Goal: Obtain resource: Download file/media

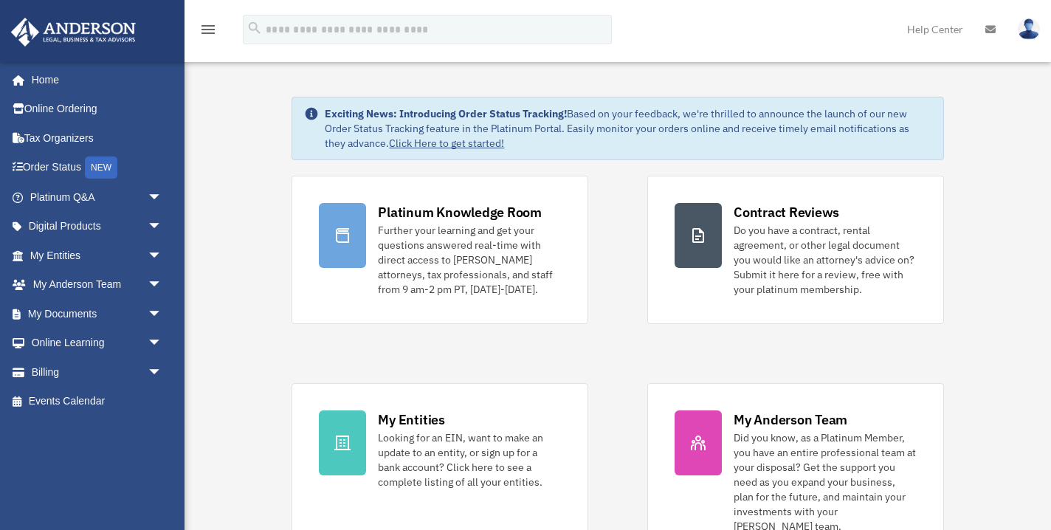
click at [1025, 31] on img at bounding box center [1028, 28] width 22 height 21
click at [90, 311] on link "My Documents arrow_drop_down" at bounding box center [97, 314] width 174 height 30
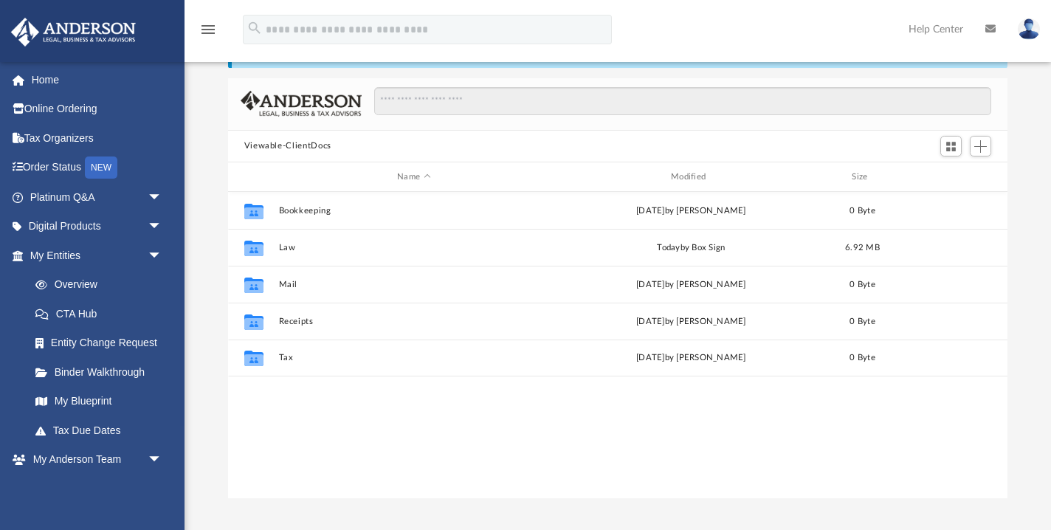
scroll to position [80, 0]
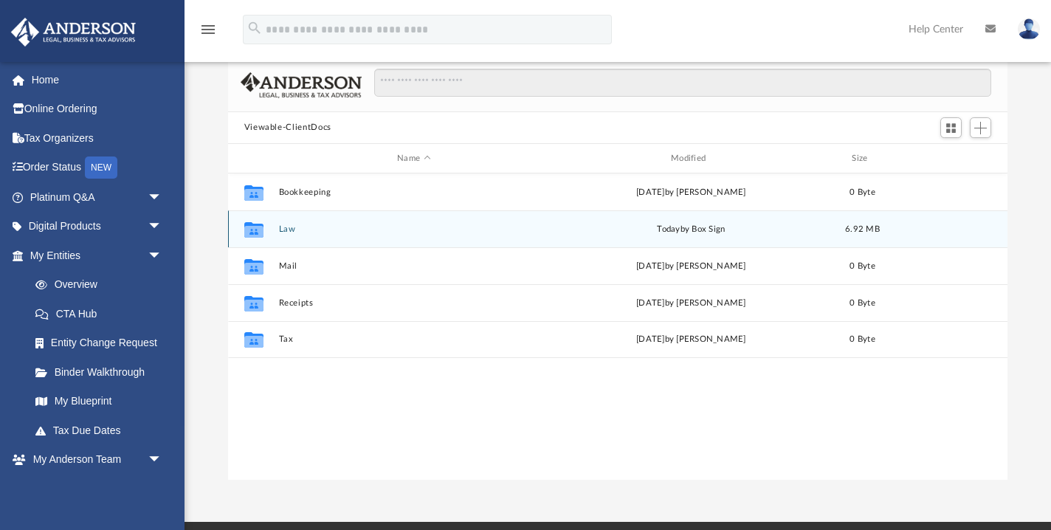
click at [598, 224] on div "today by Box Sign" at bounding box center [691, 229] width 271 height 13
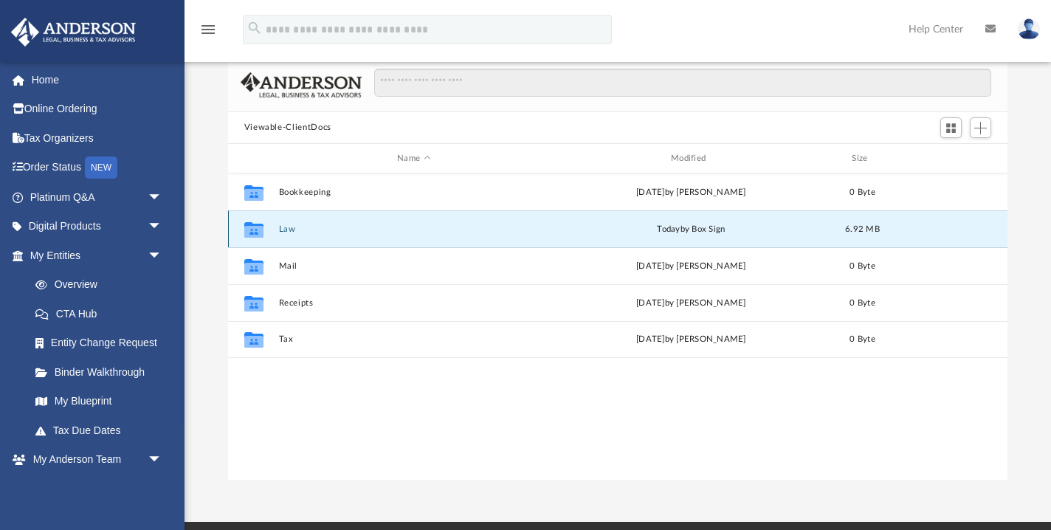
click at [545, 235] on div "Collaborated Folder Law [DATE] by Box Sign 6.92 MB" at bounding box center [618, 228] width 780 height 37
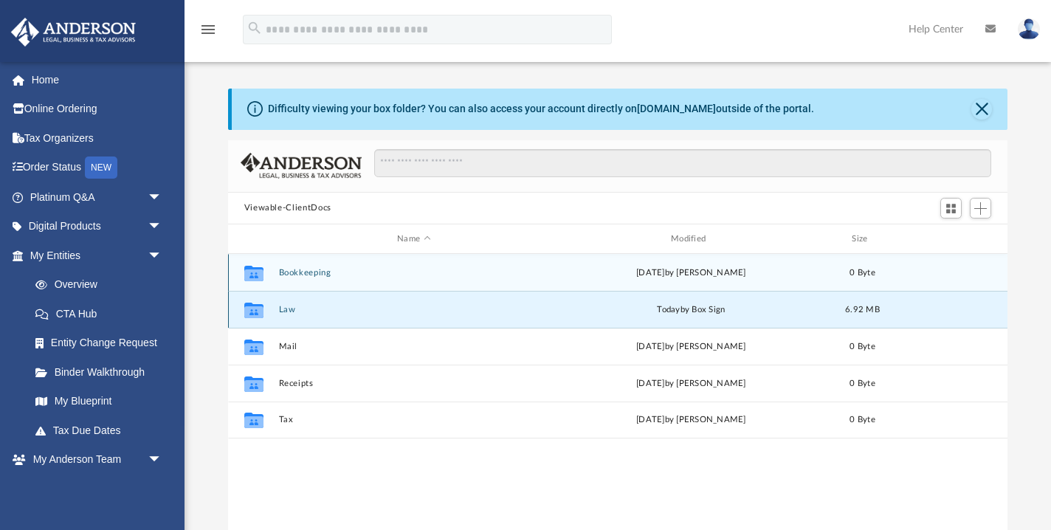
scroll to position [0, 0]
click at [371, 272] on button "Bookkeeping" at bounding box center [413, 273] width 271 height 10
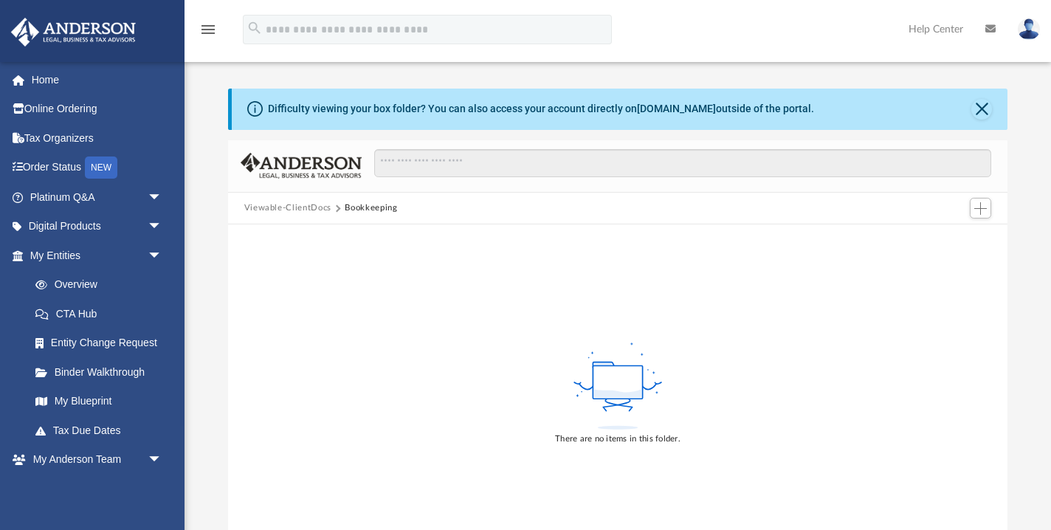
click at [371, 272] on div "There are no items in this folder." at bounding box center [618, 391] width 780 height 335
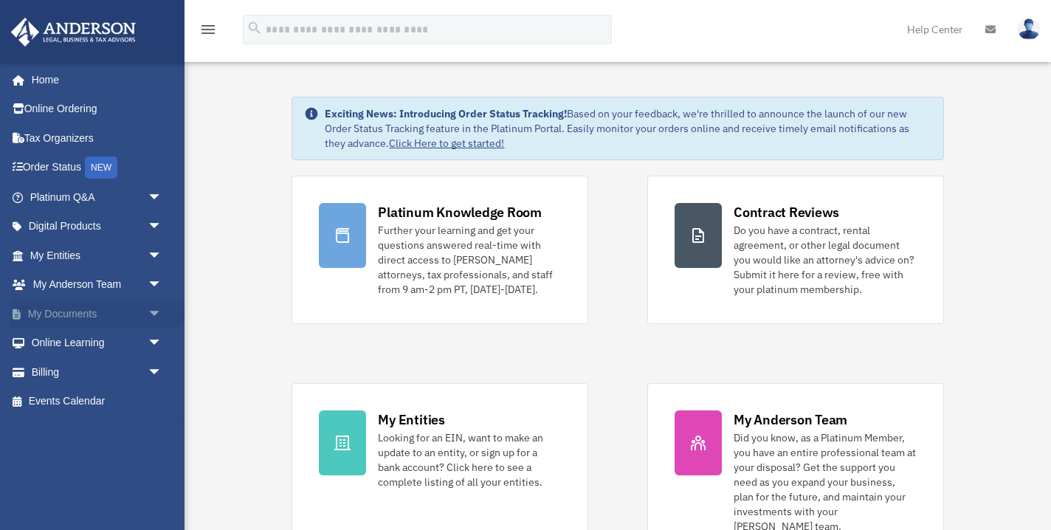
click at [125, 309] on link "My Documents arrow_drop_down" at bounding box center [97, 314] width 174 height 30
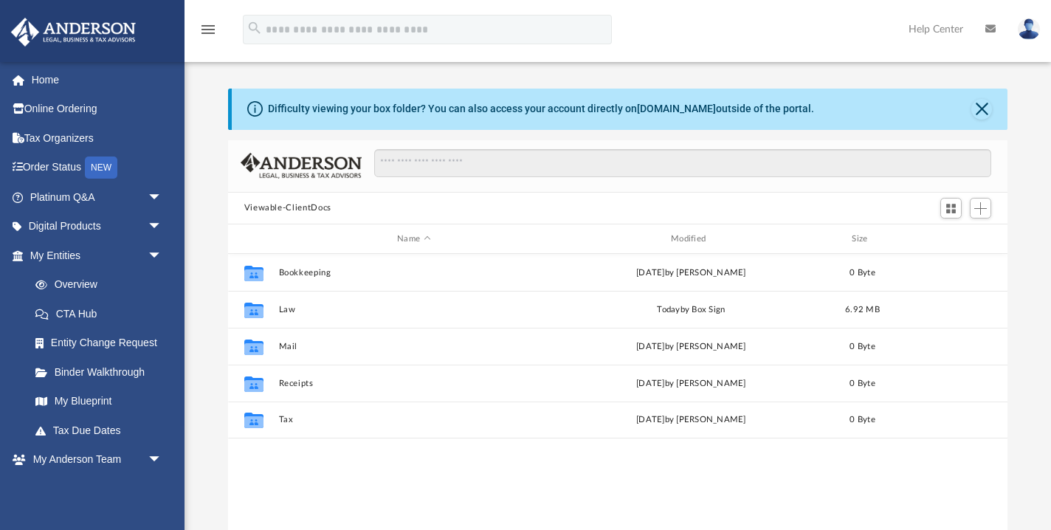
scroll to position [336, 779]
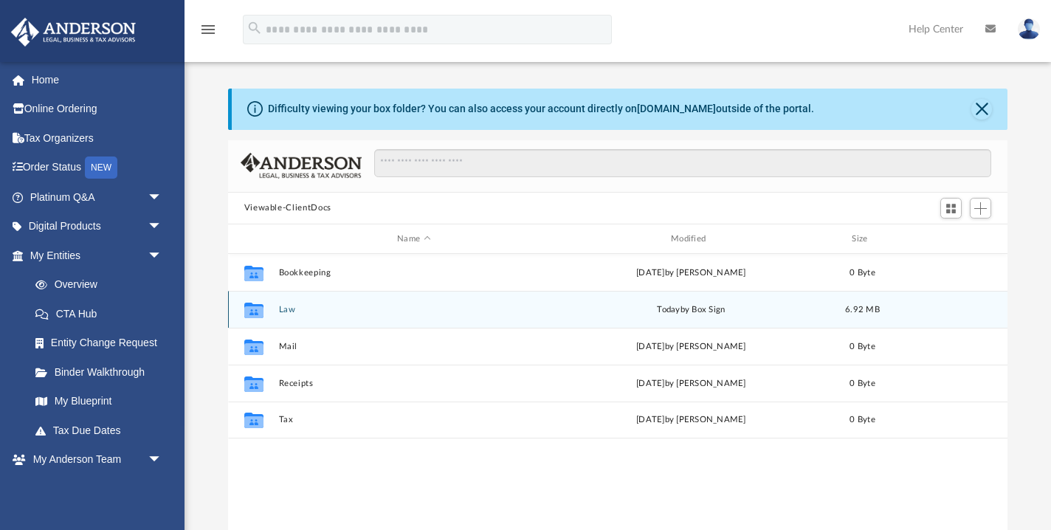
click at [554, 305] on div "Collaborated Folder Law [DATE] by Box Sign 6.92 MB" at bounding box center [618, 309] width 780 height 37
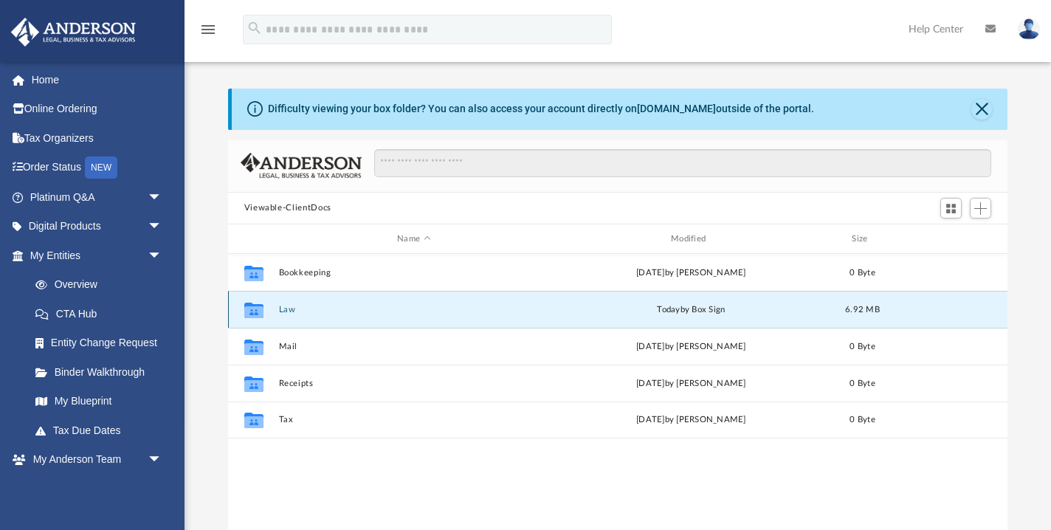
click at [288, 309] on button "Law" at bounding box center [413, 310] width 271 height 10
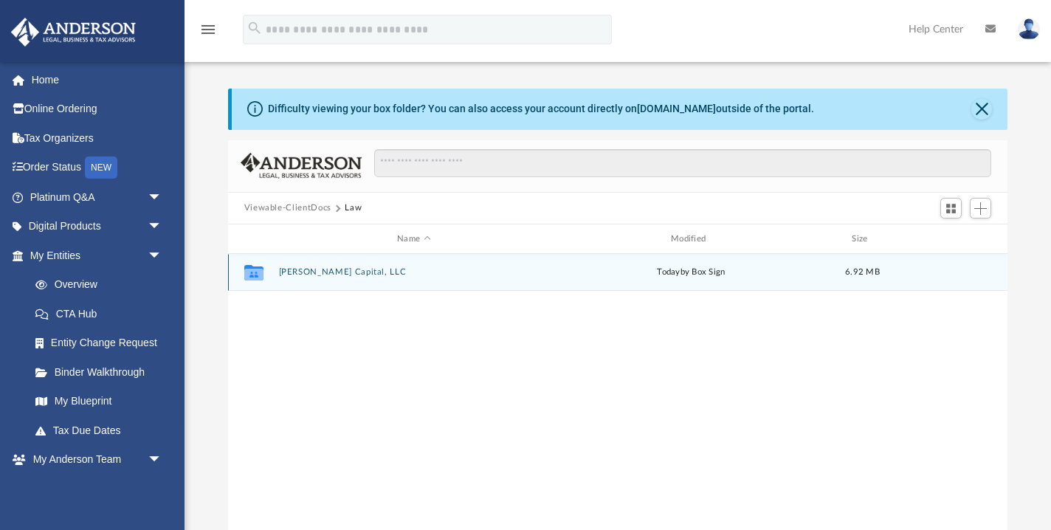
click at [367, 271] on button "[PERSON_NAME] Capital, LLC" at bounding box center [413, 273] width 271 height 10
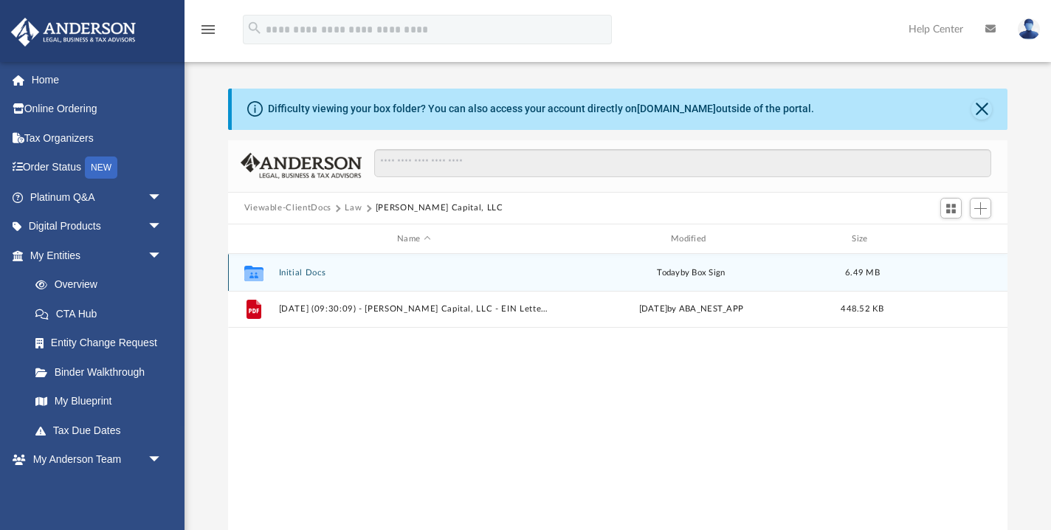
click at [314, 271] on button "Initial Docs" at bounding box center [413, 273] width 271 height 10
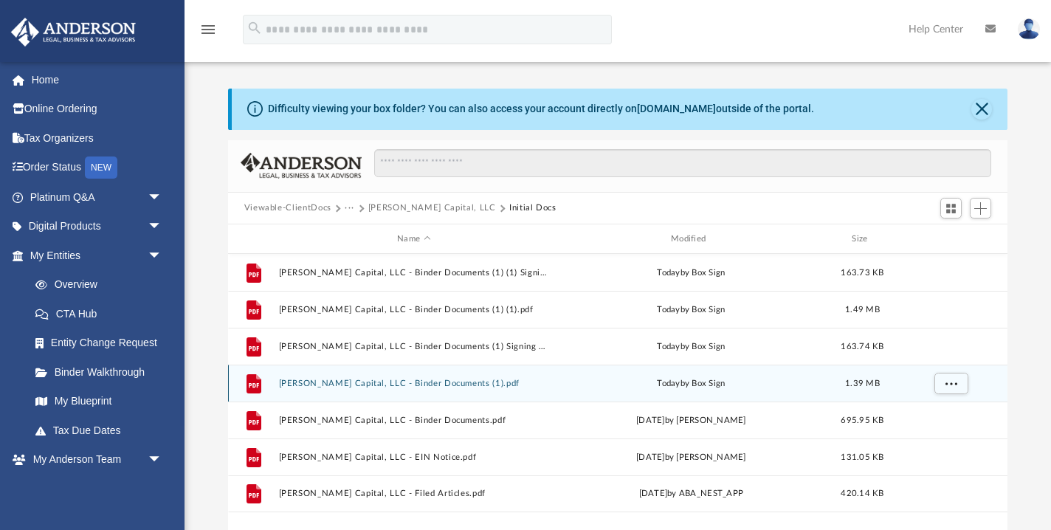
click at [485, 384] on button "Abraham Capital, LLC - Binder Documents (1).pdf" at bounding box center [413, 384] width 271 height 10
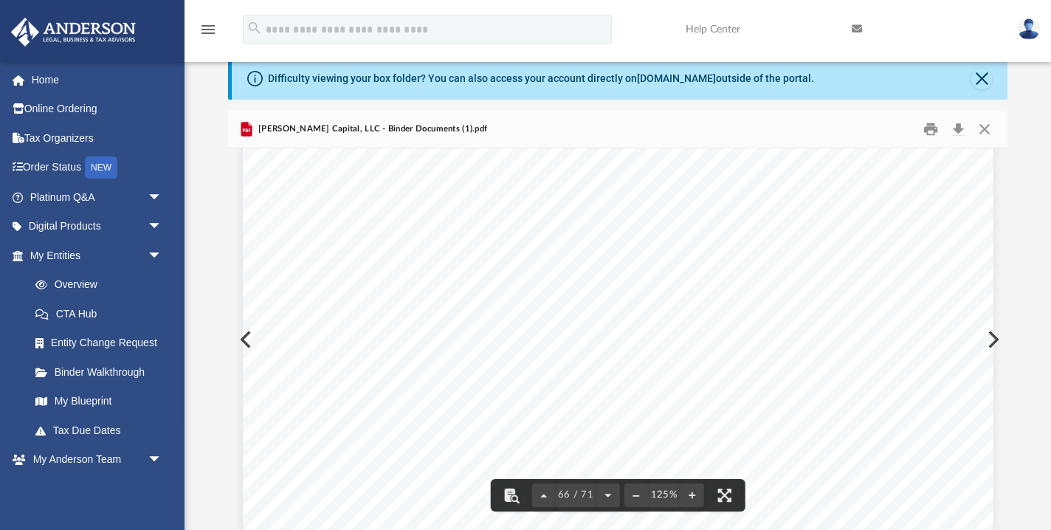
scroll to position [64776, 0]
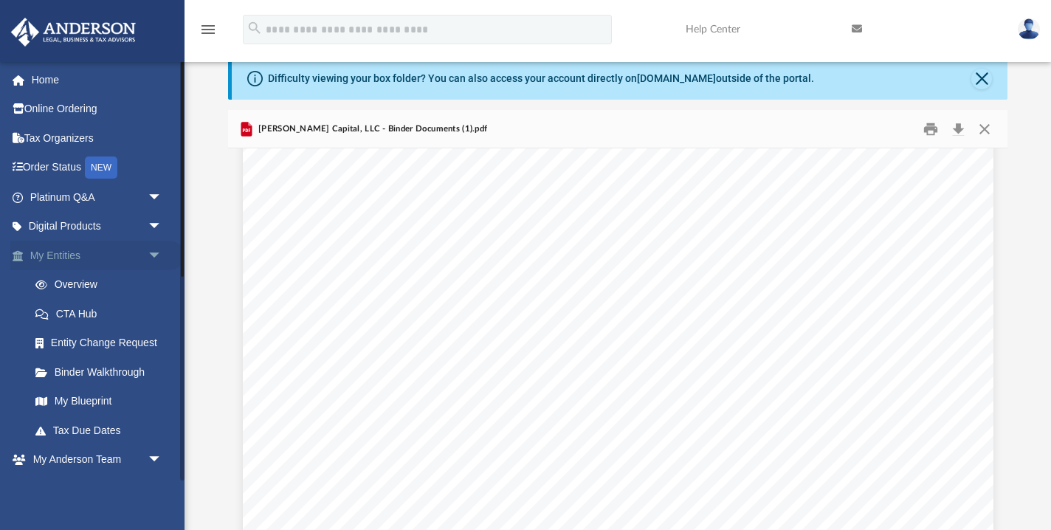
click at [128, 252] on link "My Entities arrow_drop_down" at bounding box center [97, 256] width 174 height 30
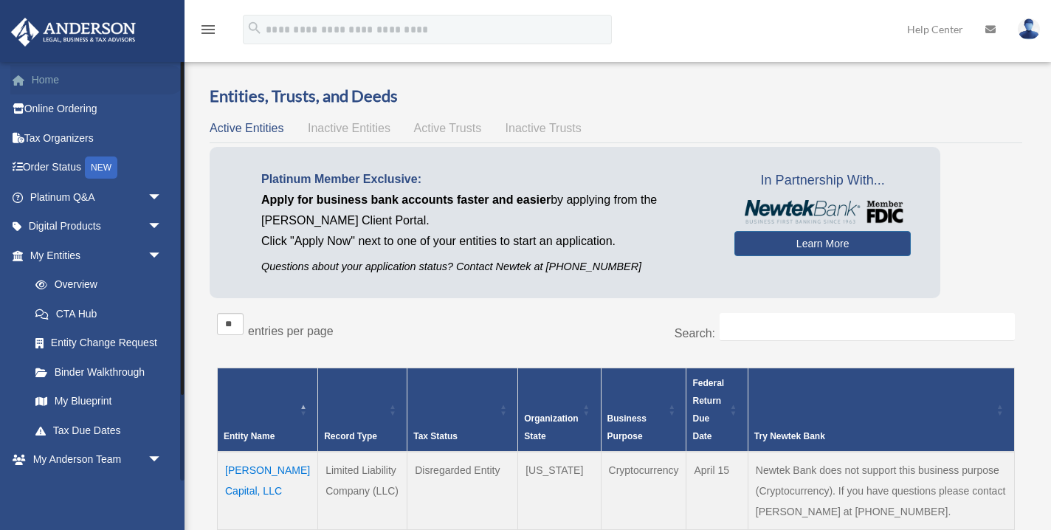
click at [53, 85] on link "Home" at bounding box center [97, 80] width 174 height 30
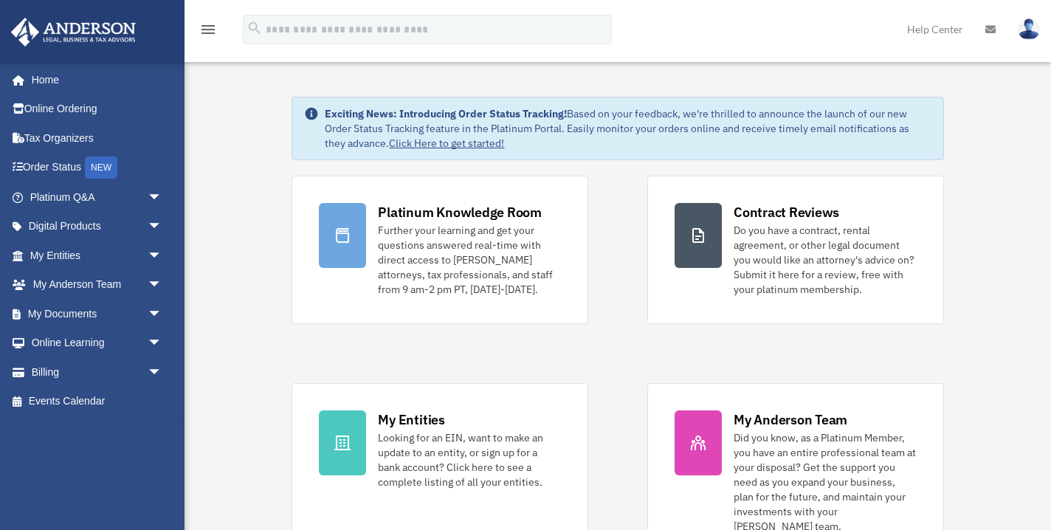
click at [1034, 32] on img at bounding box center [1028, 28] width 22 height 21
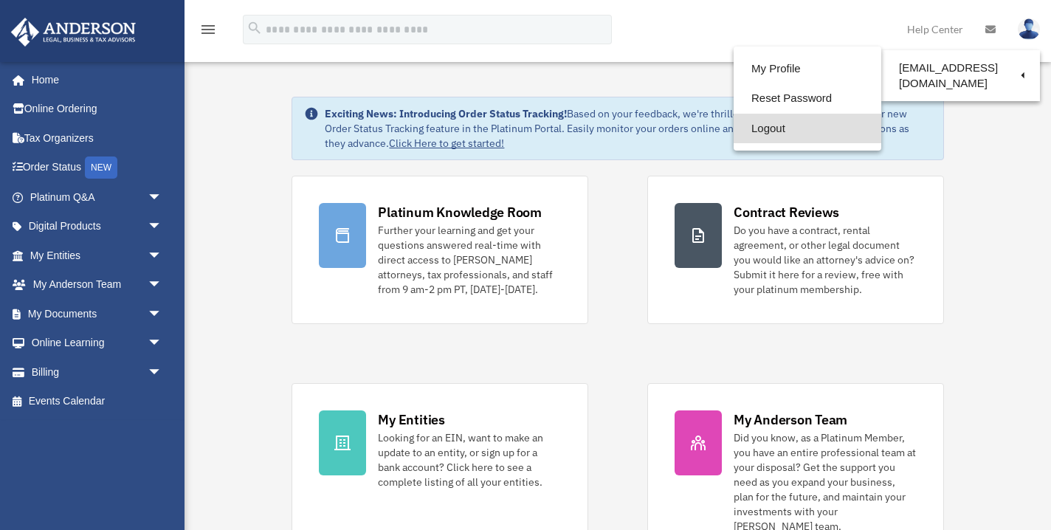
click at [781, 131] on link "Logout" at bounding box center [807, 129] width 148 height 30
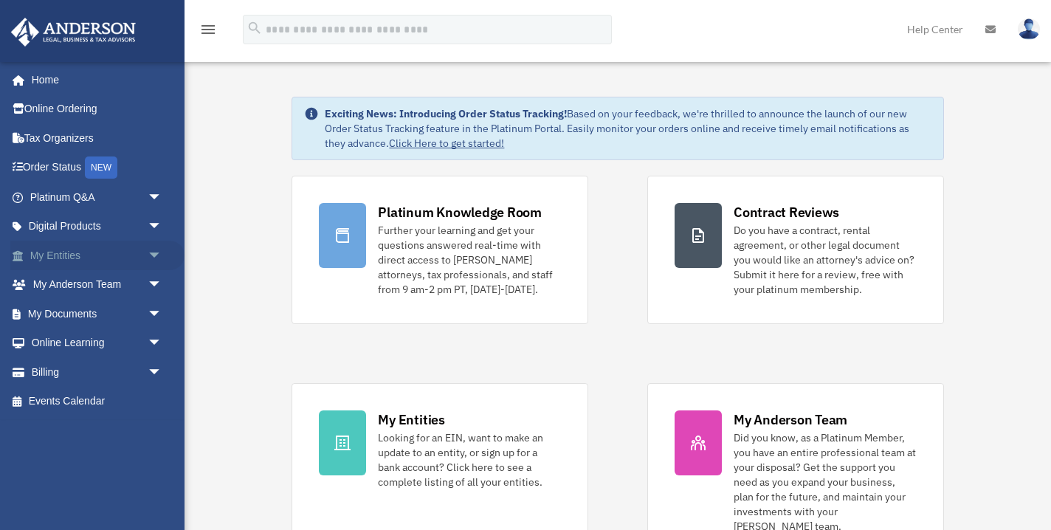
click at [156, 251] on span "arrow_drop_down" at bounding box center [163, 256] width 30 height 30
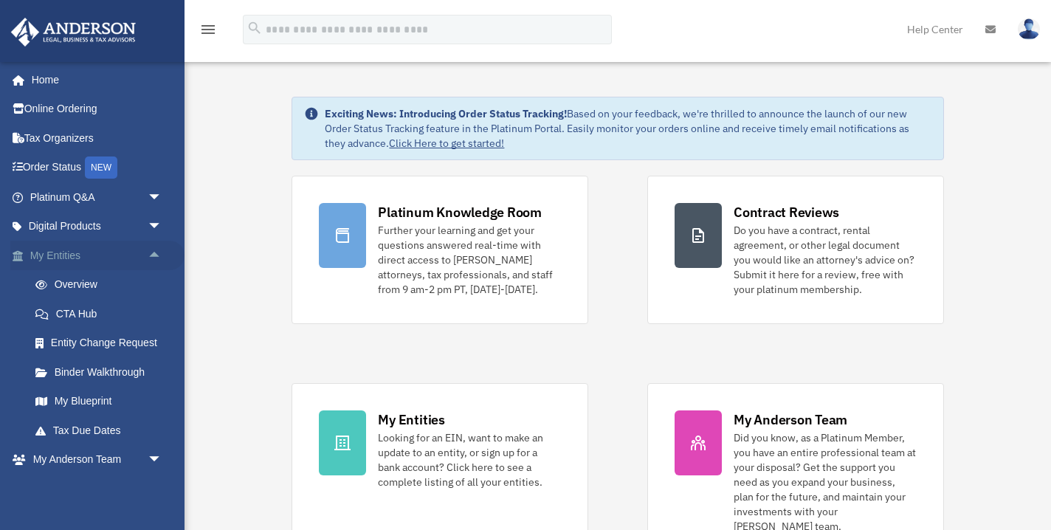
click at [156, 250] on span "arrow_drop_up" at bounding box center [163, 256] width 30 height 30
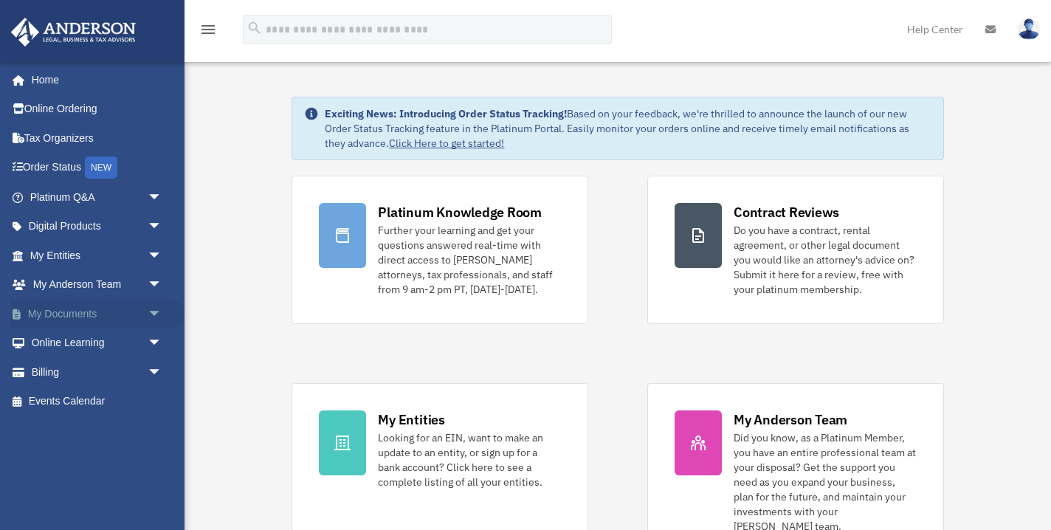
click at [153, 307] on span "arrow_drop_down" at bounding box center [163, 314] width 30 height 30
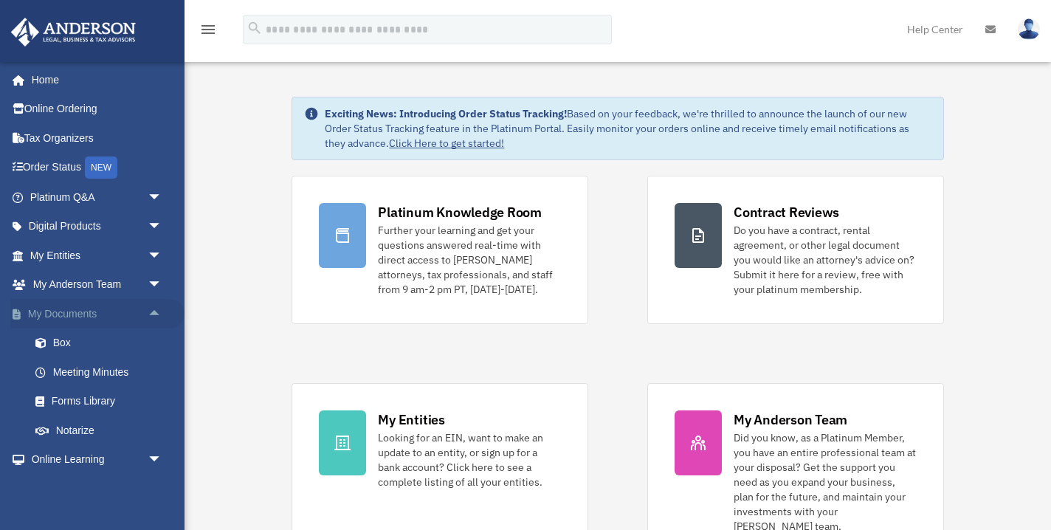
click at [155, 308] on span "arrow_drop_up" at bounding box center [163, 314] width 30 height 30
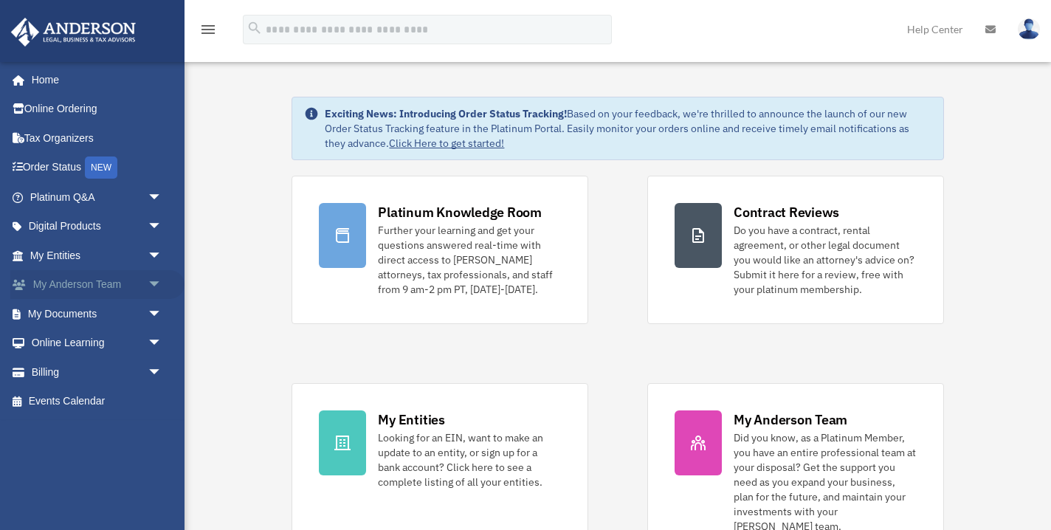
click at [158, 287] on span "arrow_drop_down" at bounding box center [163, 285] width 30 height 30
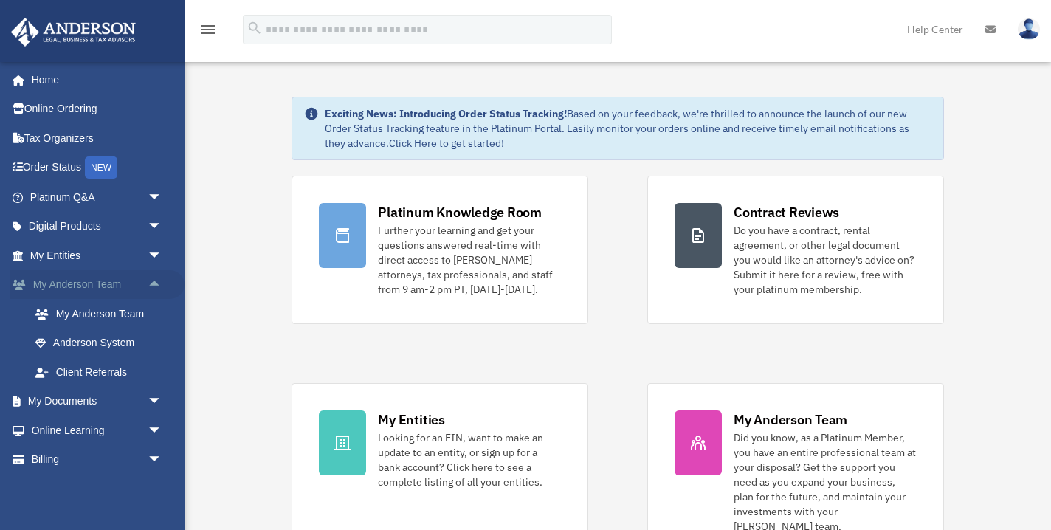
click at [156, 283] on span "arrow_drop_up" at bounding box center [163, 285] width 30 height 30
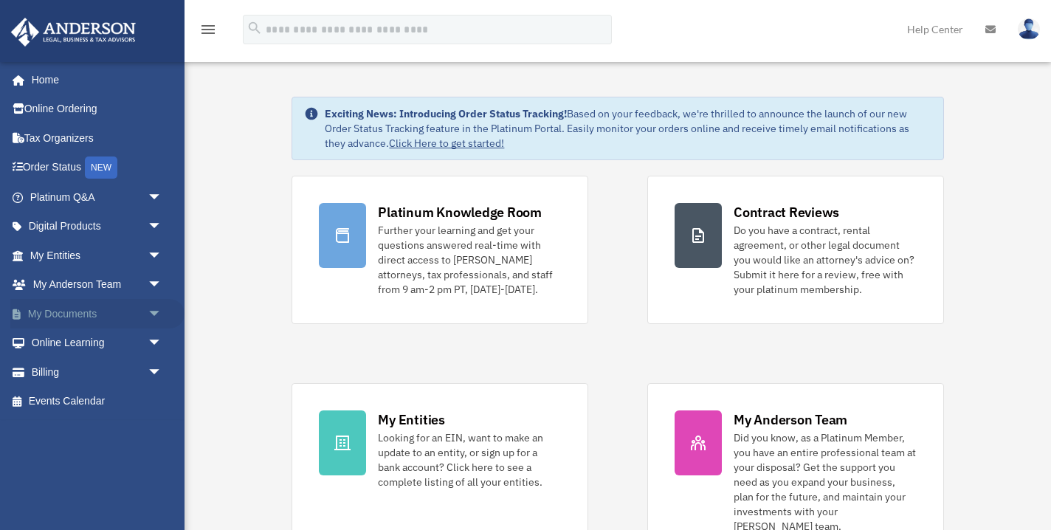
click at [156, 308] on span "arrow_drop_down" at bounding box center [163, 314] width 30 height 30
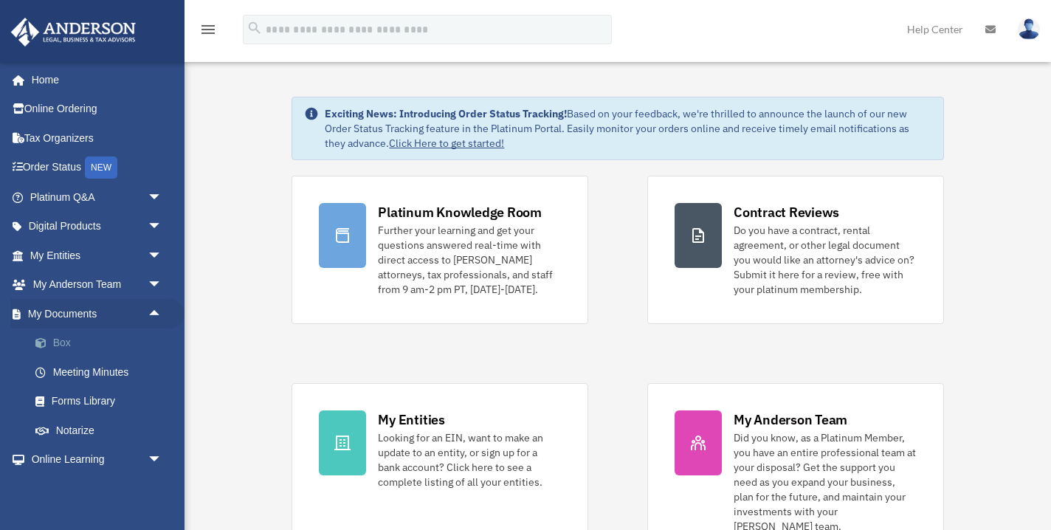
click at [67, 340] on link "Box" at bounding box center [103, 343] width 164 height 30
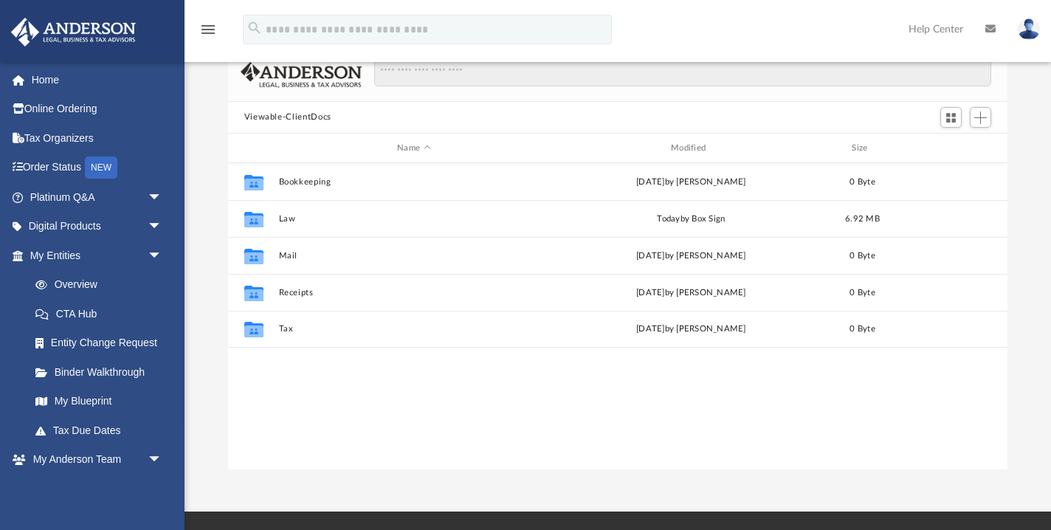
scroll to position [336, 779]
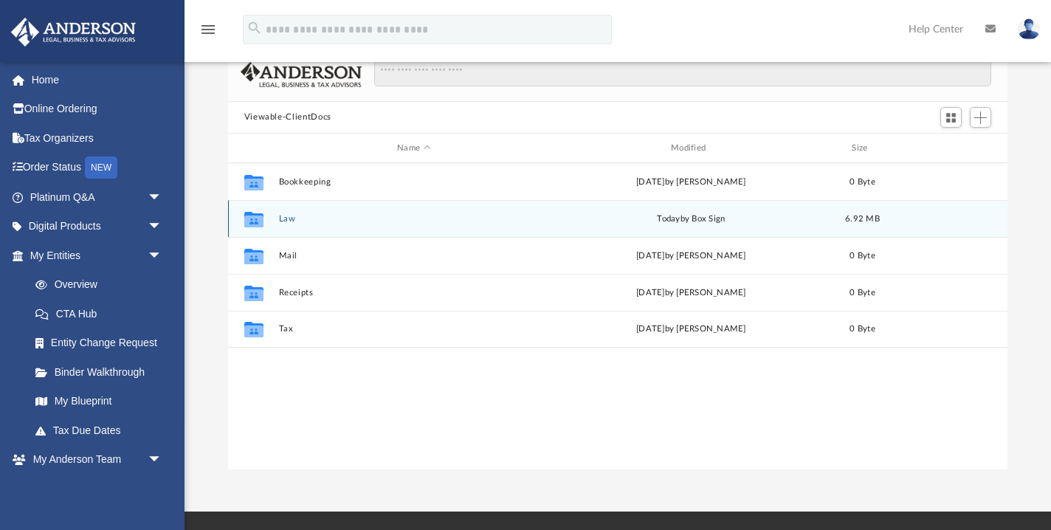
click at [287, 217] on button "Law" at bounding box center [413, 219] width 271 height 10
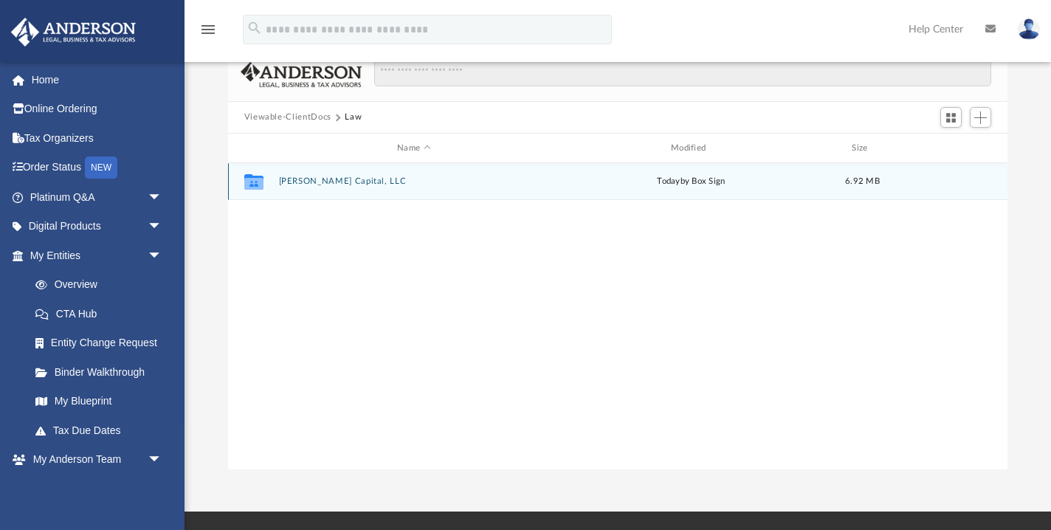
click at [314, 181] on button "[PERSON_NAME] Capital, LLC" at bounding box center [413, 182] width 271 height 10
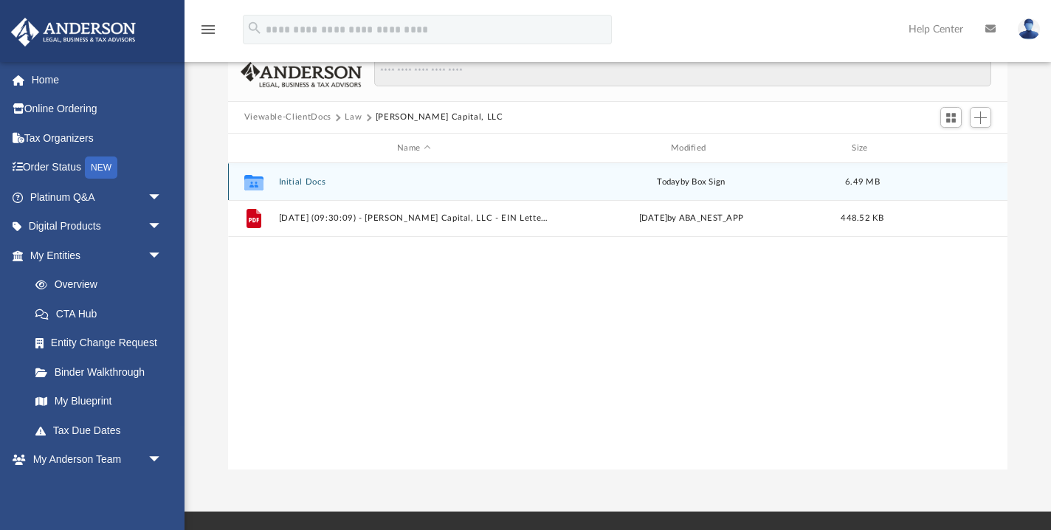
click at [306, 181] on button "Initial Docs" at bounding box center [413, 182] width 271 height 10
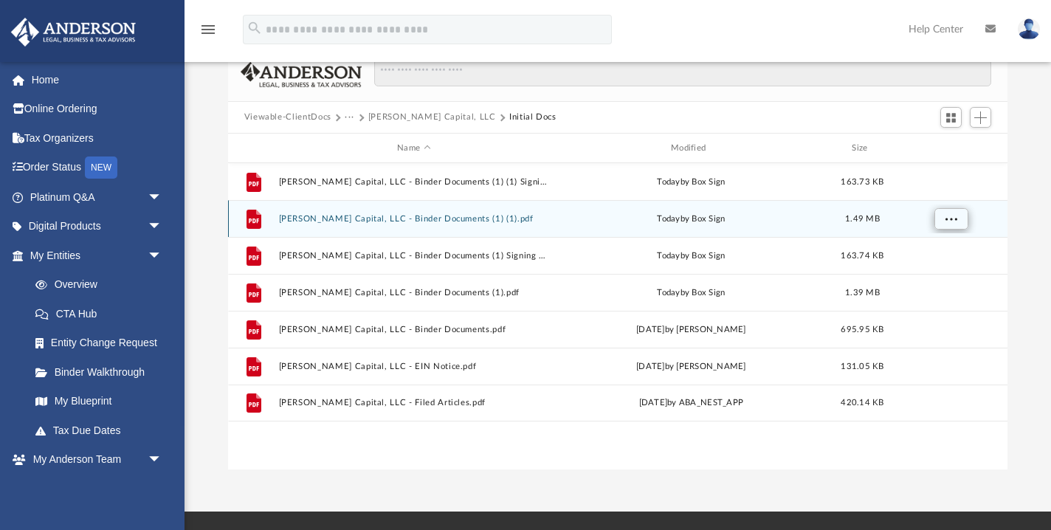
click at [956, 220] on span "More options" at bounding box center [950, 219] width 12 height 8
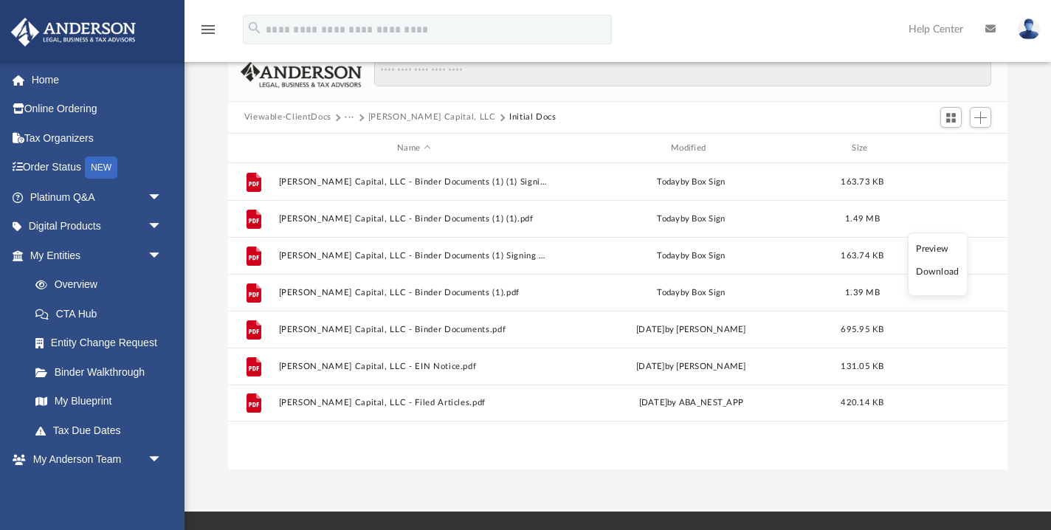
click at [933, 247] on li "Preview" at bounding box center [937, 248] width 43 height 15
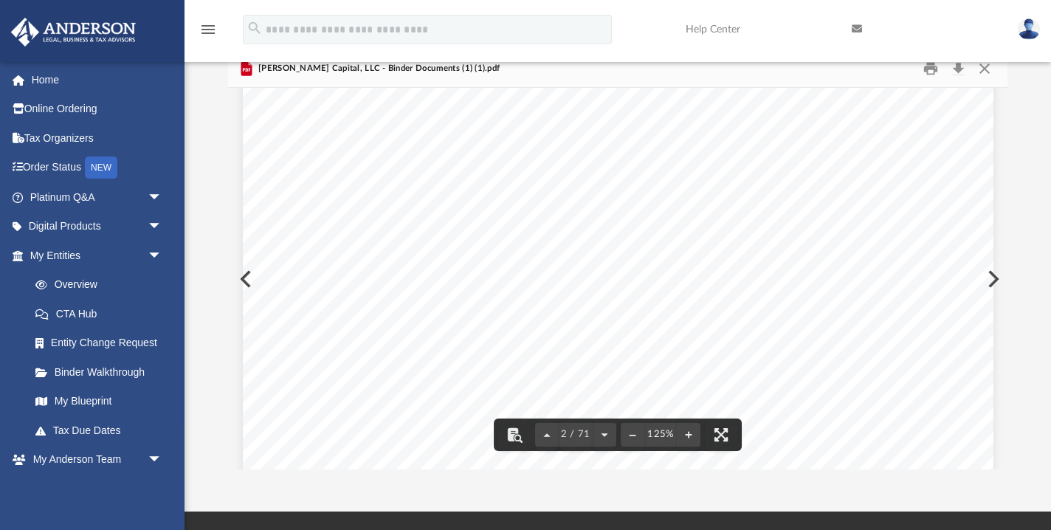
scroll to position [1200, 0]
click at [606, 432] on button "File preview" at bounding box center [604, 434] width 24 height 32
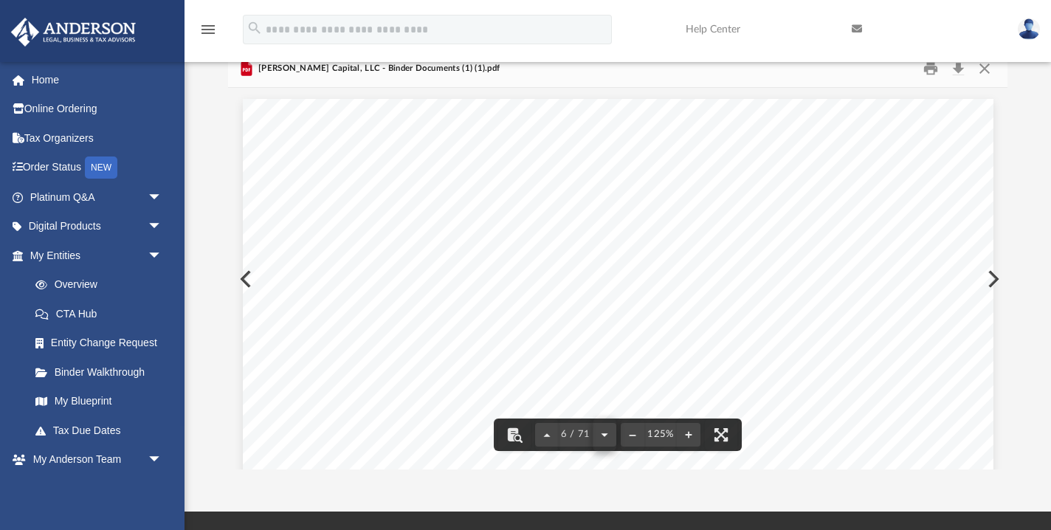
click at [606, 432] on button "File preview" at bounding box center [604, 434] width 24 height 32
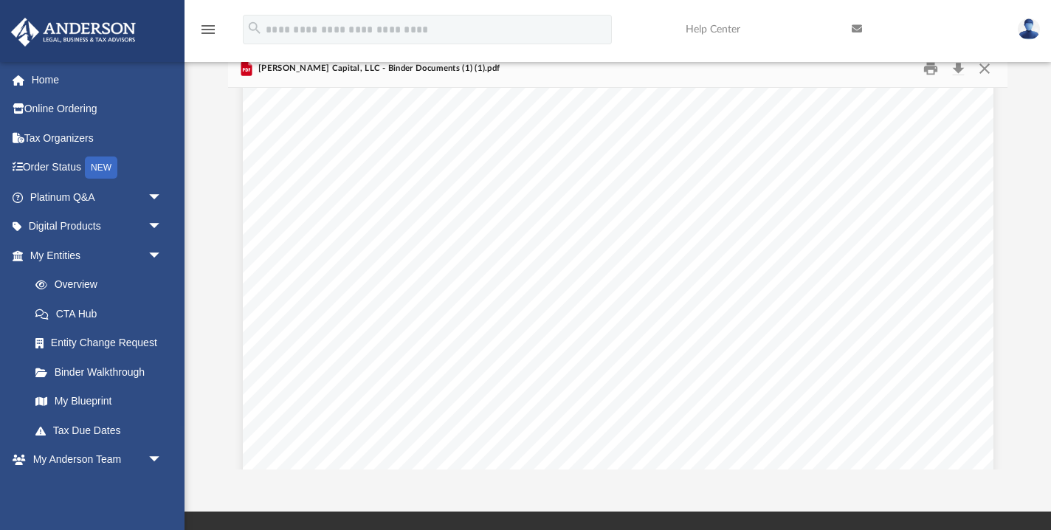
scroll to position [58544, 0]
